Goal: Information Seeking & Learning: Learn about a topic

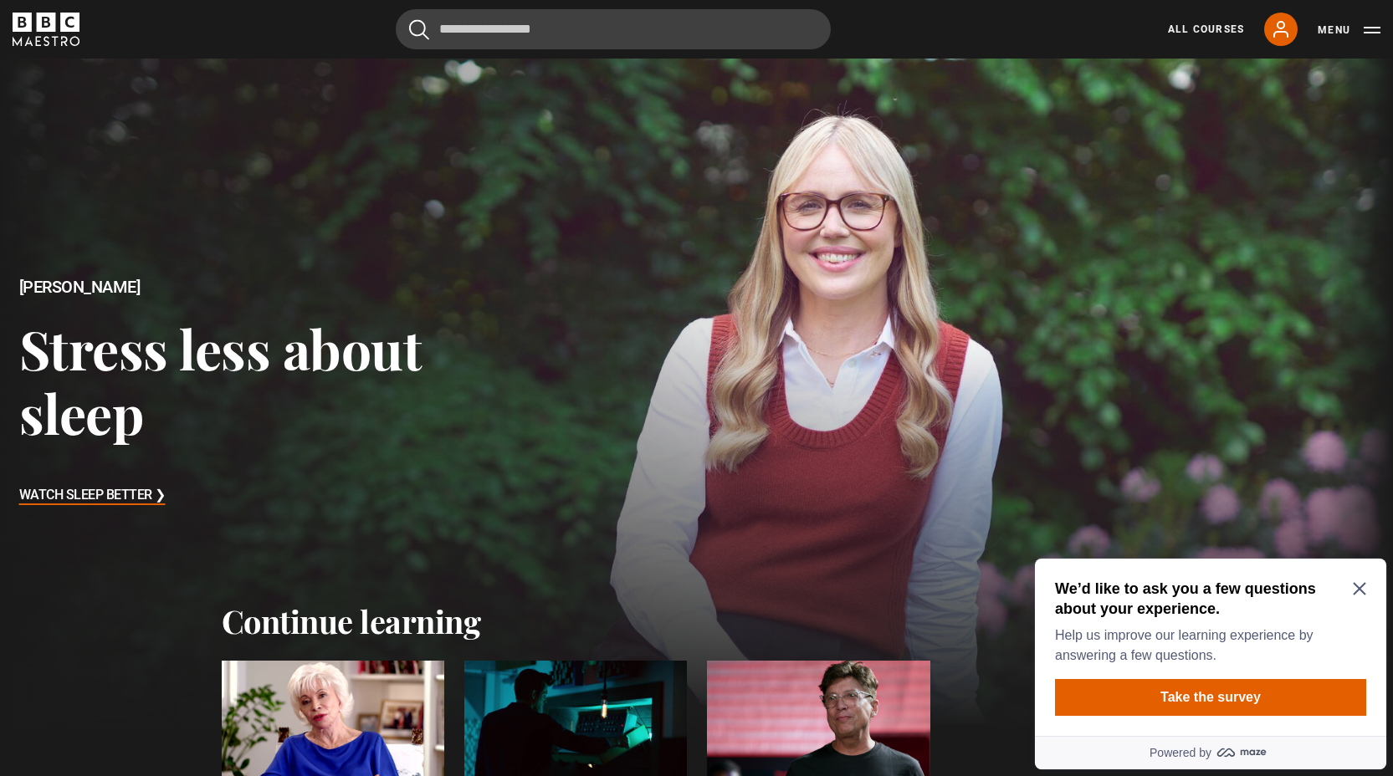
click at [366, 706] on div at bounding box center [333, 723] width 223 height 125
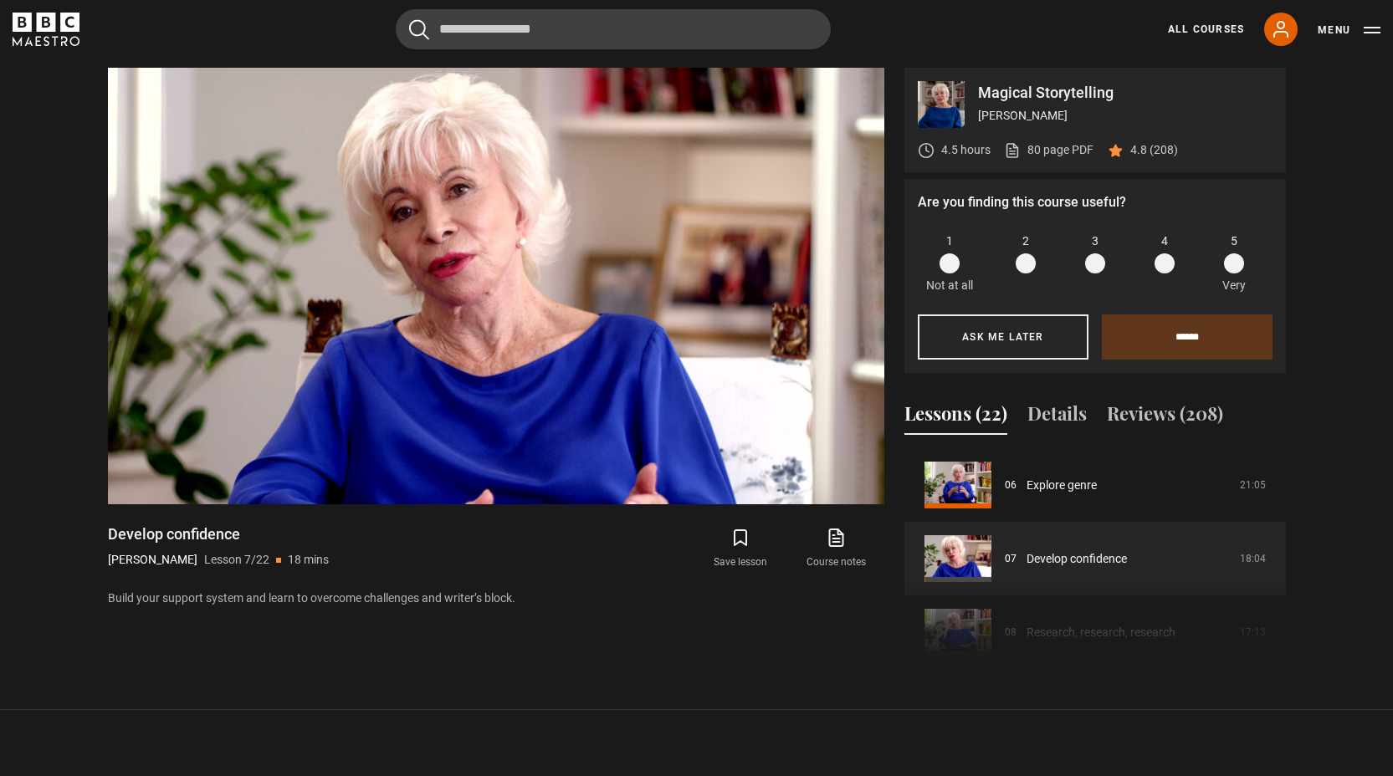
click at [1239, 265] on span at bounding box center [1234, 264] width 20 height 20
click at [1191, 337] on input "******" at bounding box center [1187, 337] width 171 height 45
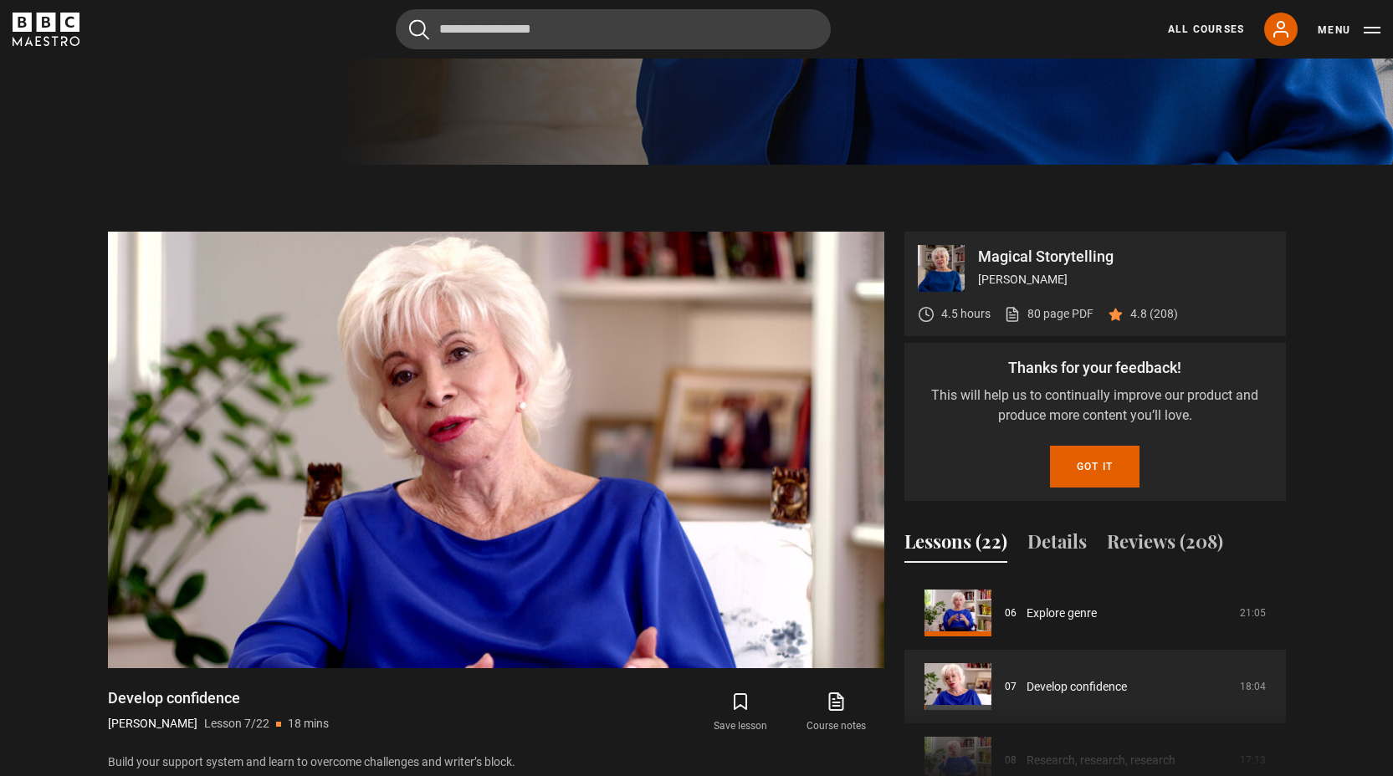
scroll to position [664, 0]
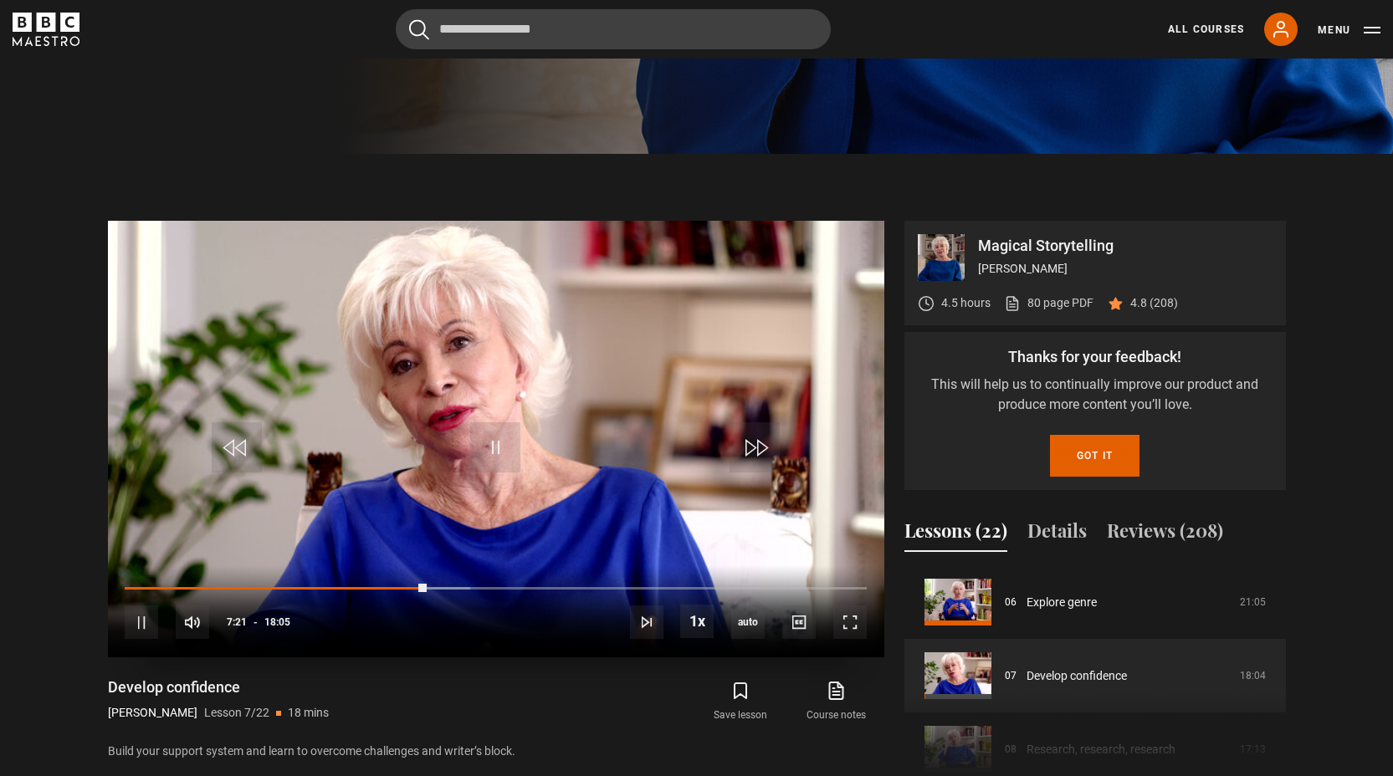
click at [389, 521] on video "Video Player" at bounding box center [496, 439] width 776 height 437
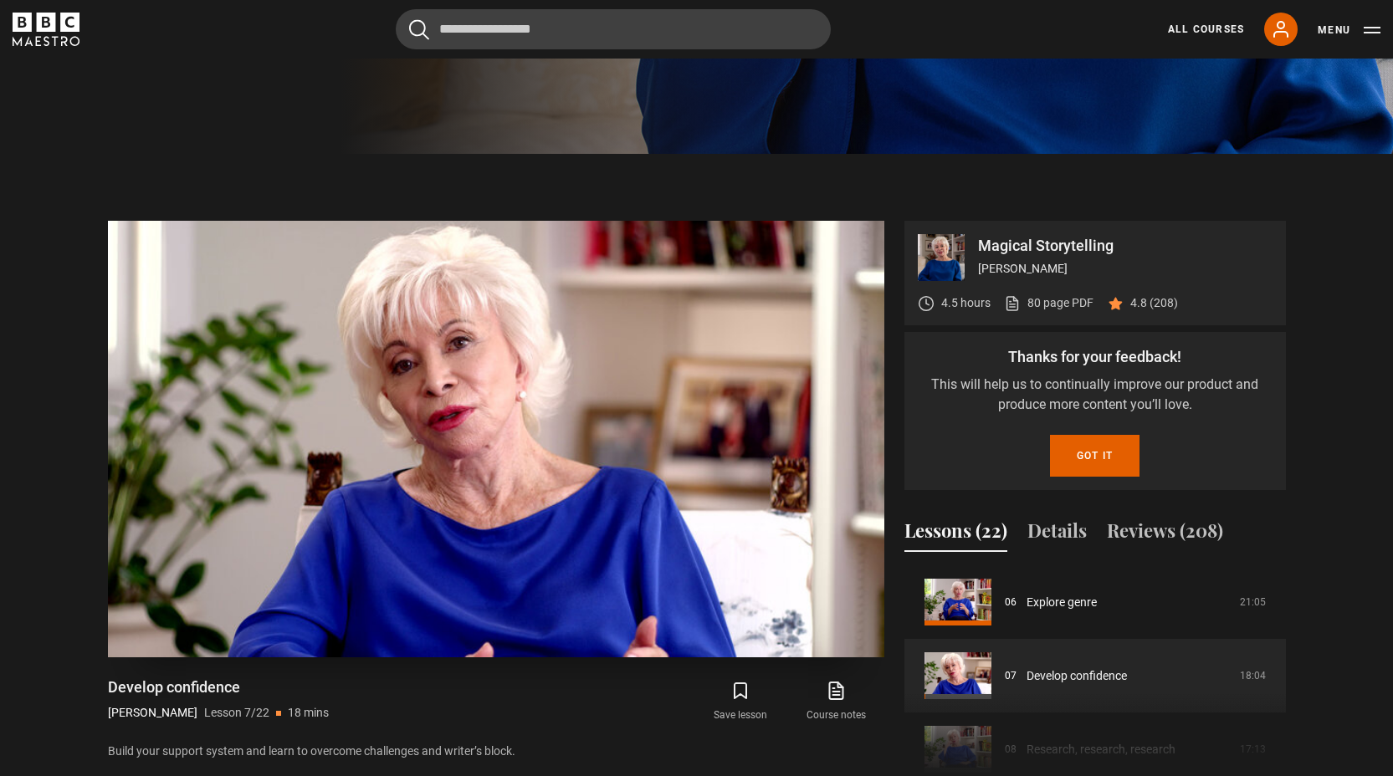
click at [389, 521] on video "Video Player" at bounding box center [496, 439] width 776 height 437
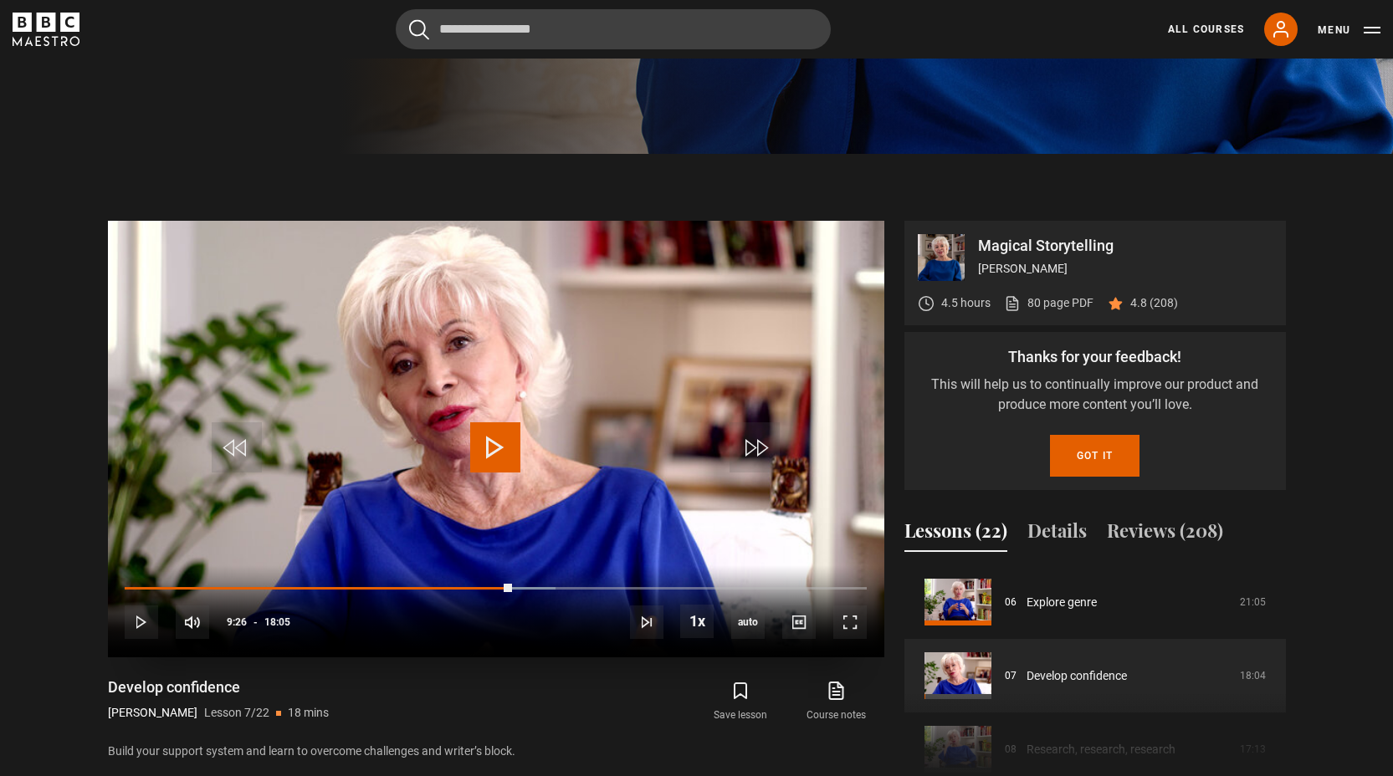
click at [503, 466] on span "Video Player" at bounding box center [495, 448] width 50 height 50
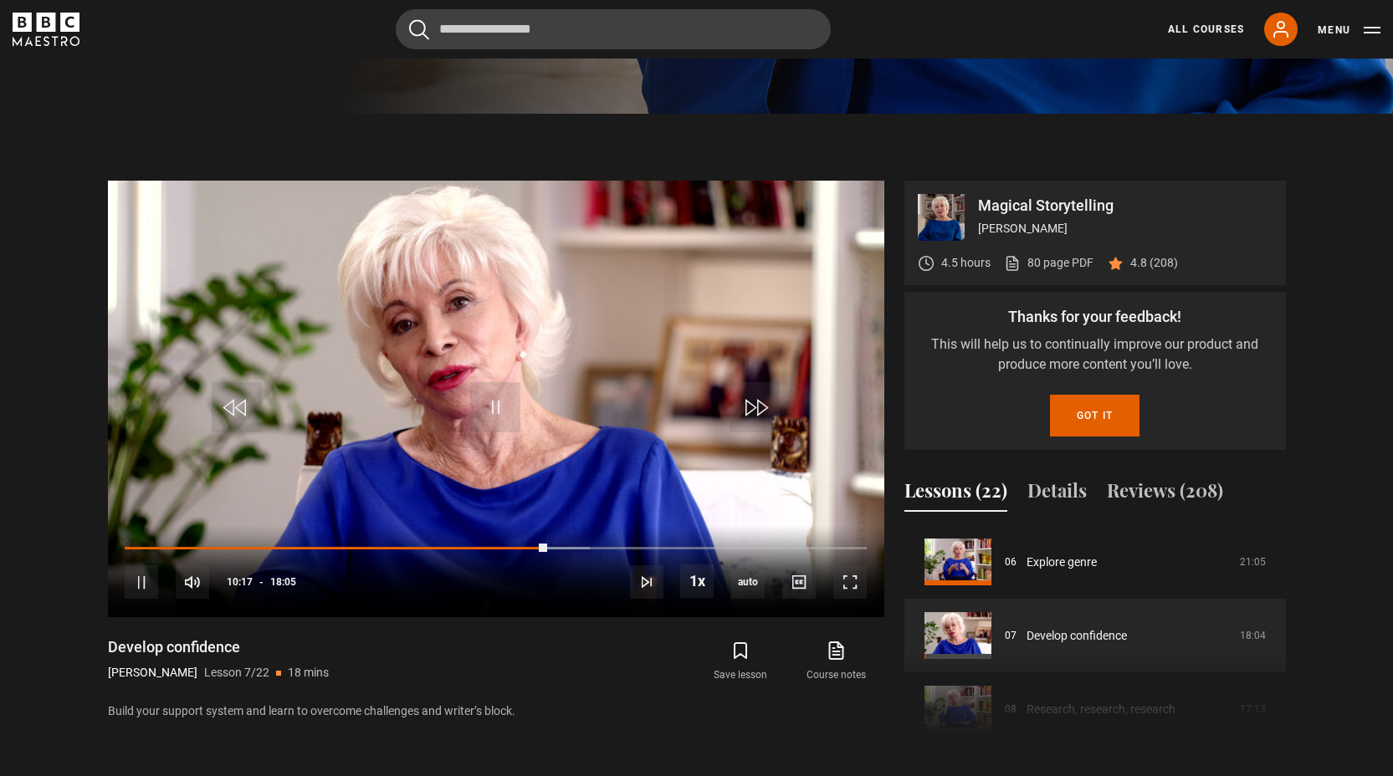
scroll to position [724, 0]
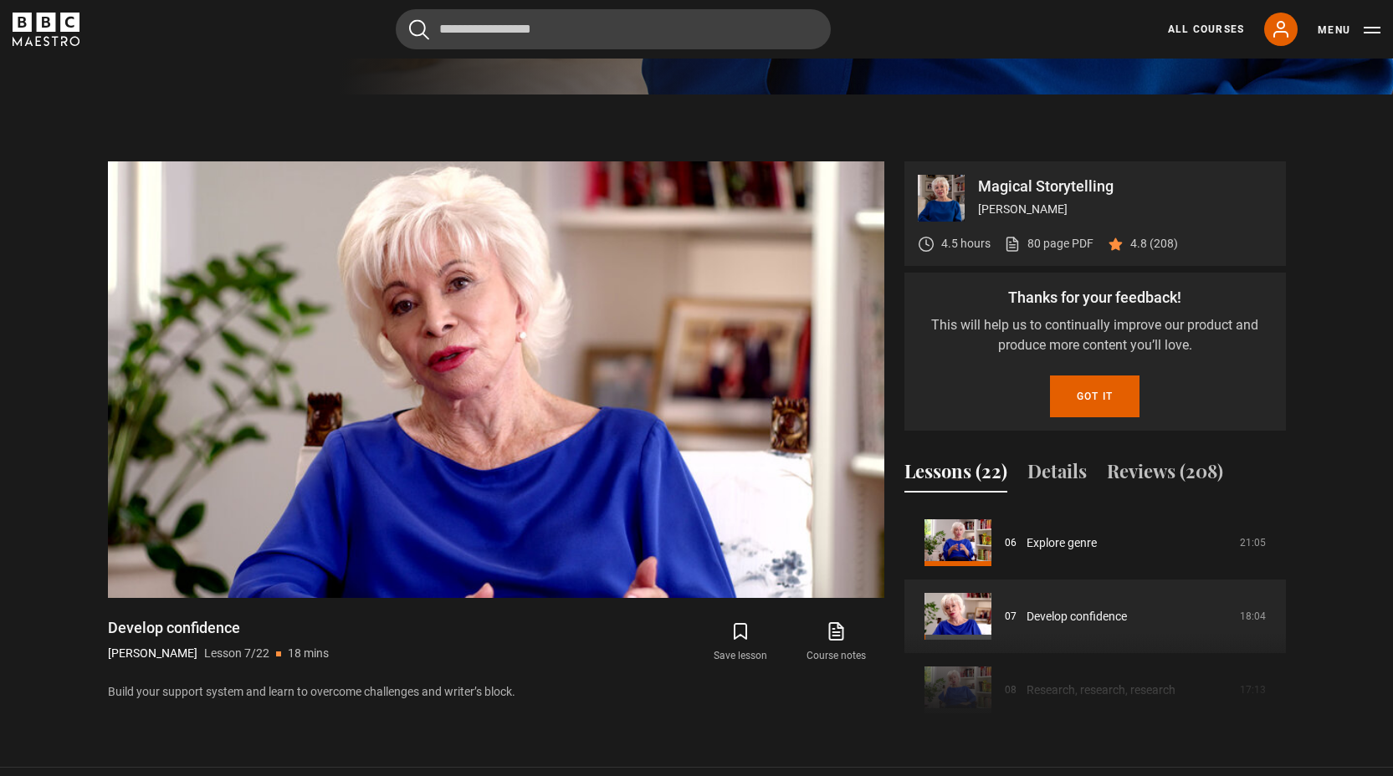
click at [1288, 578] on div "Magical Storytelling [PERSON_NAME] 4.5 hours 80 page PDF (opens in new tab) 4.8…" at bounding box center [697, 447] width 1205 height 572
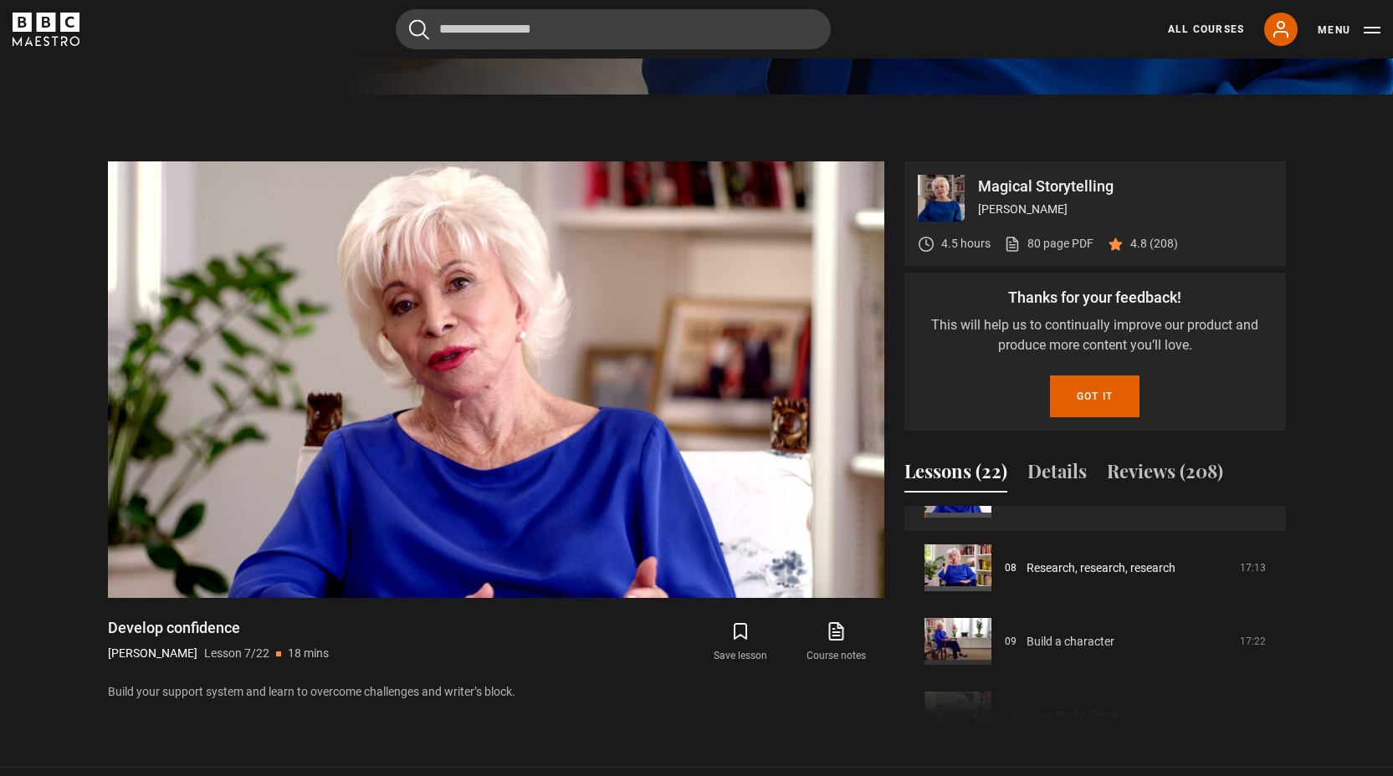
scroll to position [577, 0]
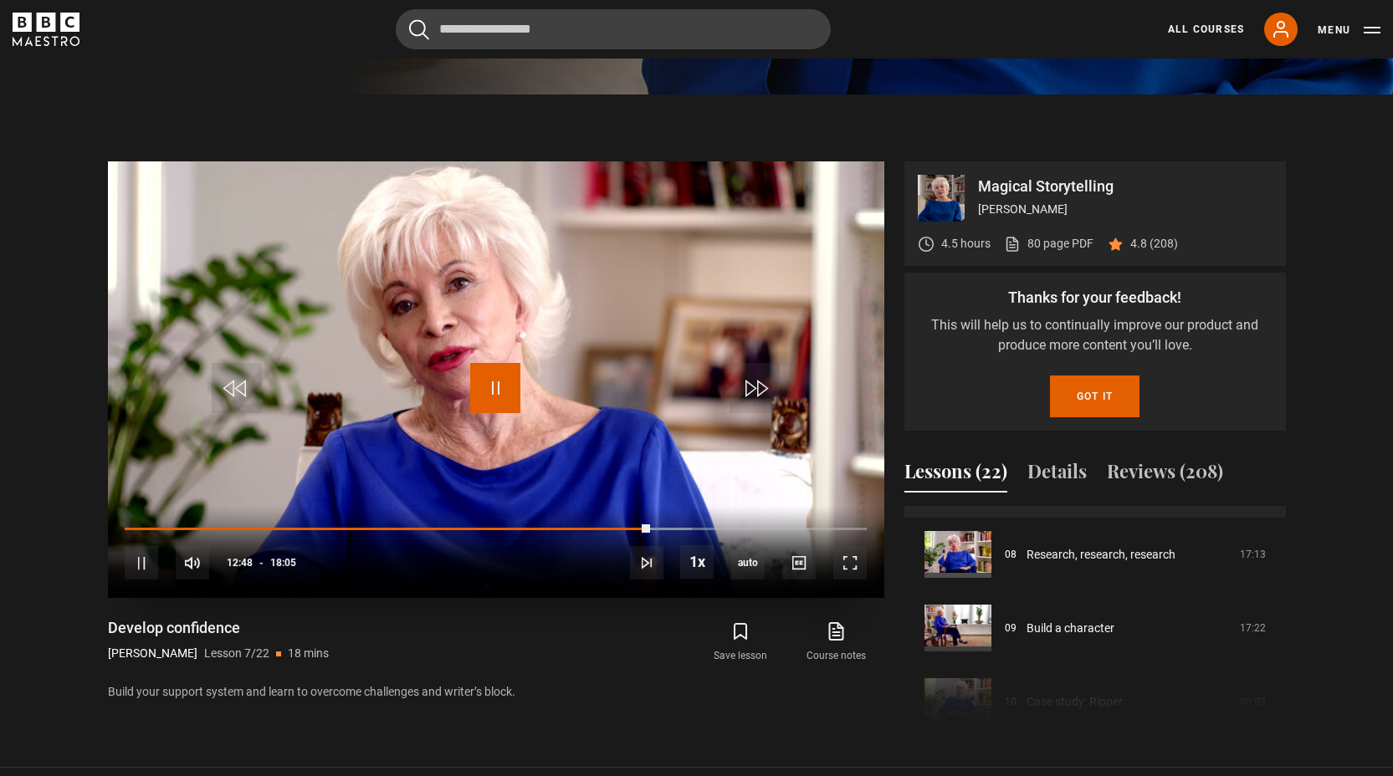
click at [492, 387] on span "Video Player" at bounding box center [495, 388] width 50 height 50
click at [628, 530] on div "10s Skip Back 10 seconds Pause 10s Skip Forward 10 seconds Loaded : 77.42% 12:1…" at bounding box center [496, 552] width 776 height 93
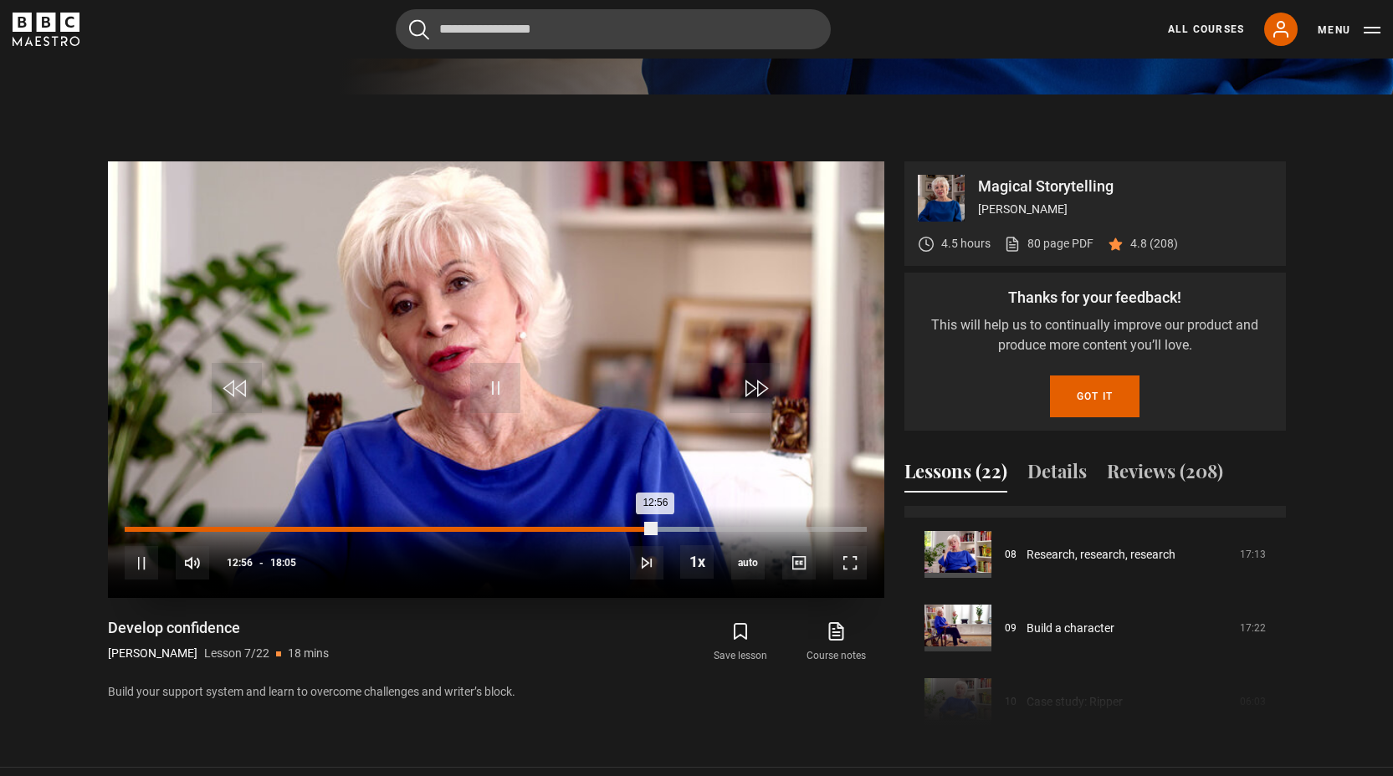
click at [631, 527] on div "12:17" at bounding box center [629, 529] width 3 height 5
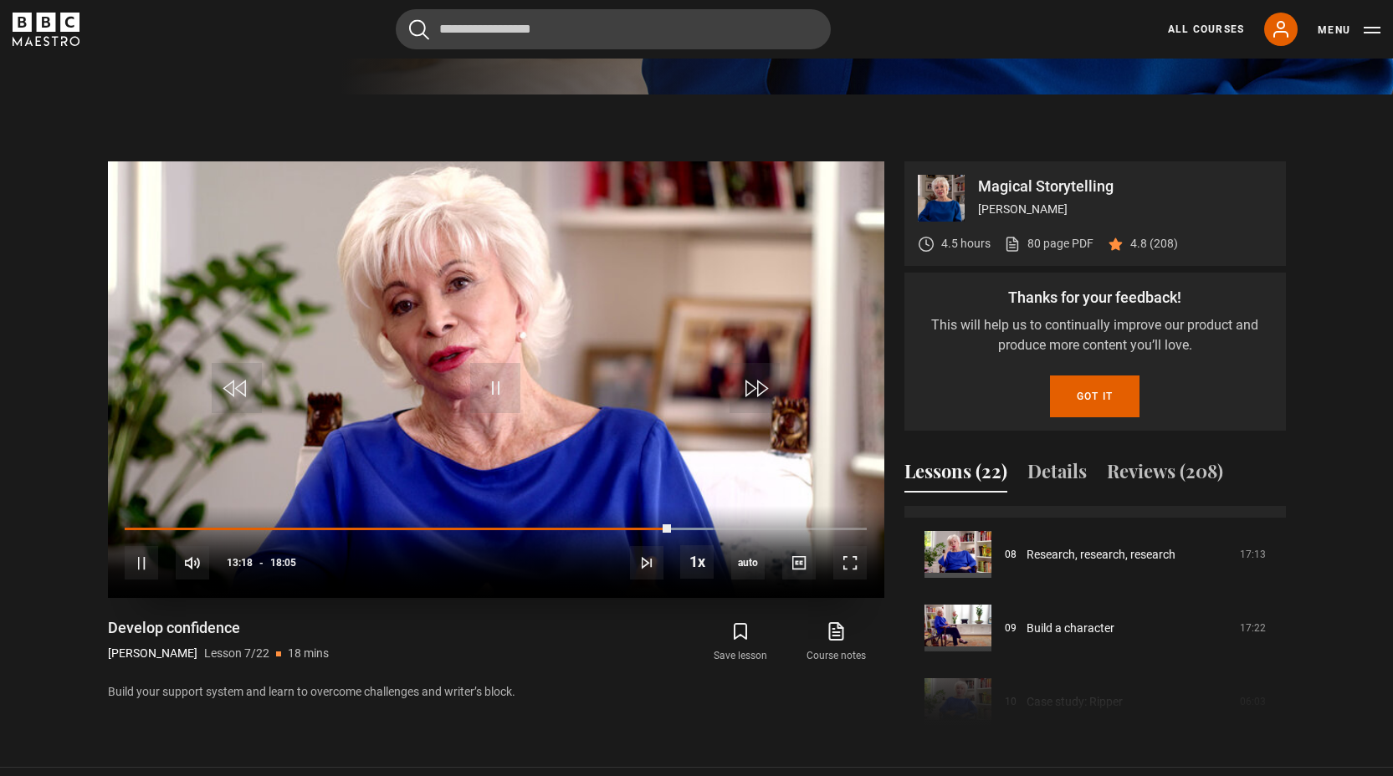
click at [525, 410] on video "Video Player" at bounding box center [496, 379] width 776 height 437
click at [513, 392] on span "Video Player" at bounding box center [495, 388] width 50 height 50
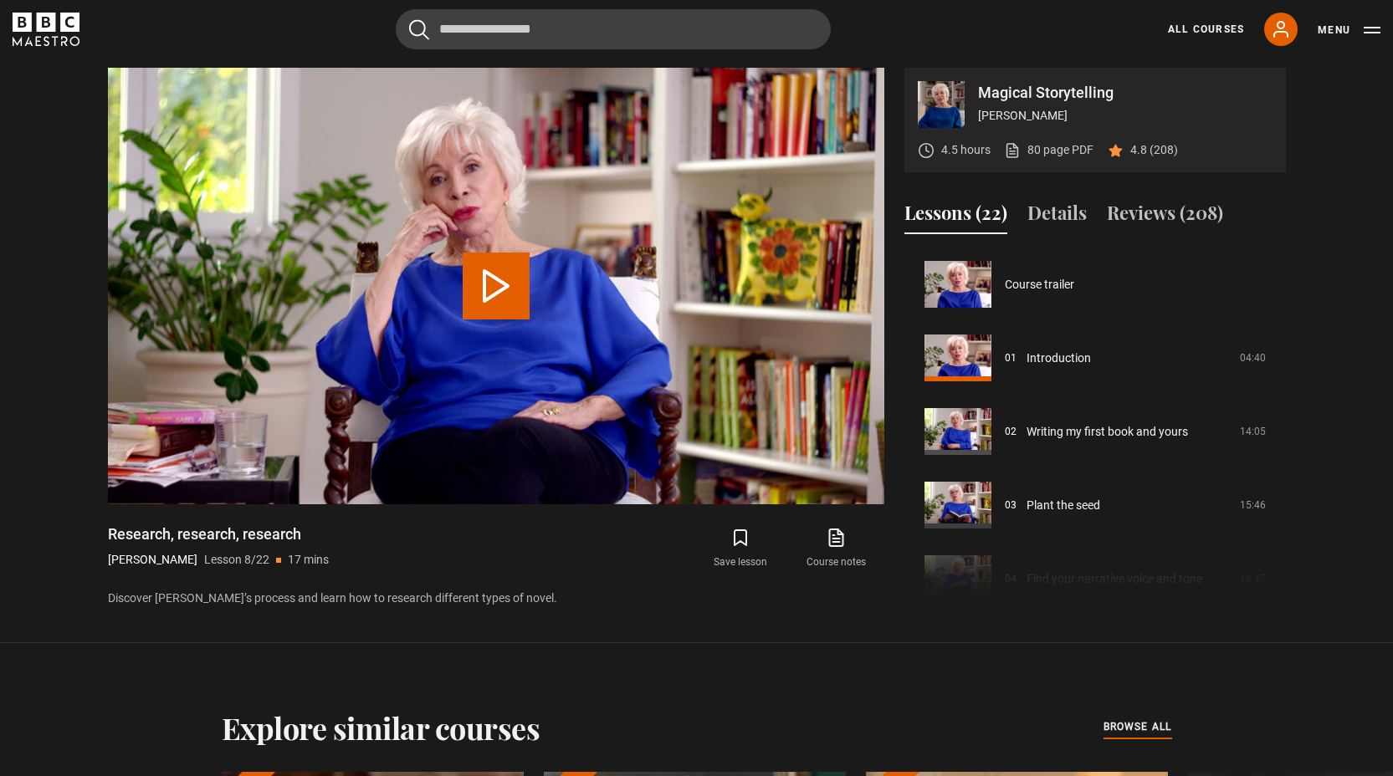
scroll to position [515, 0]
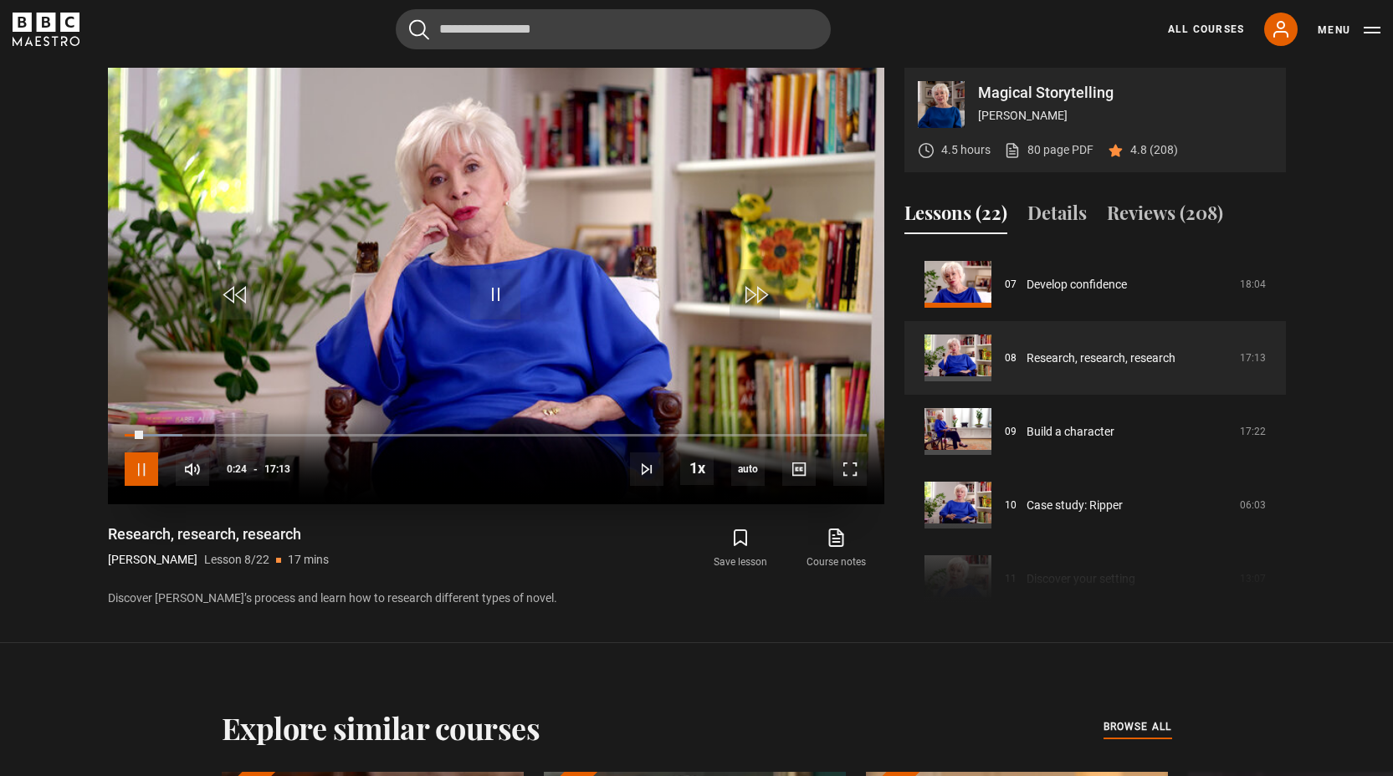
click at [140, 474] on span "Video Player" at bounding box center [141, 469] width 33 height 33
